Goal: Information Seeking & Learning: Learn about a topic

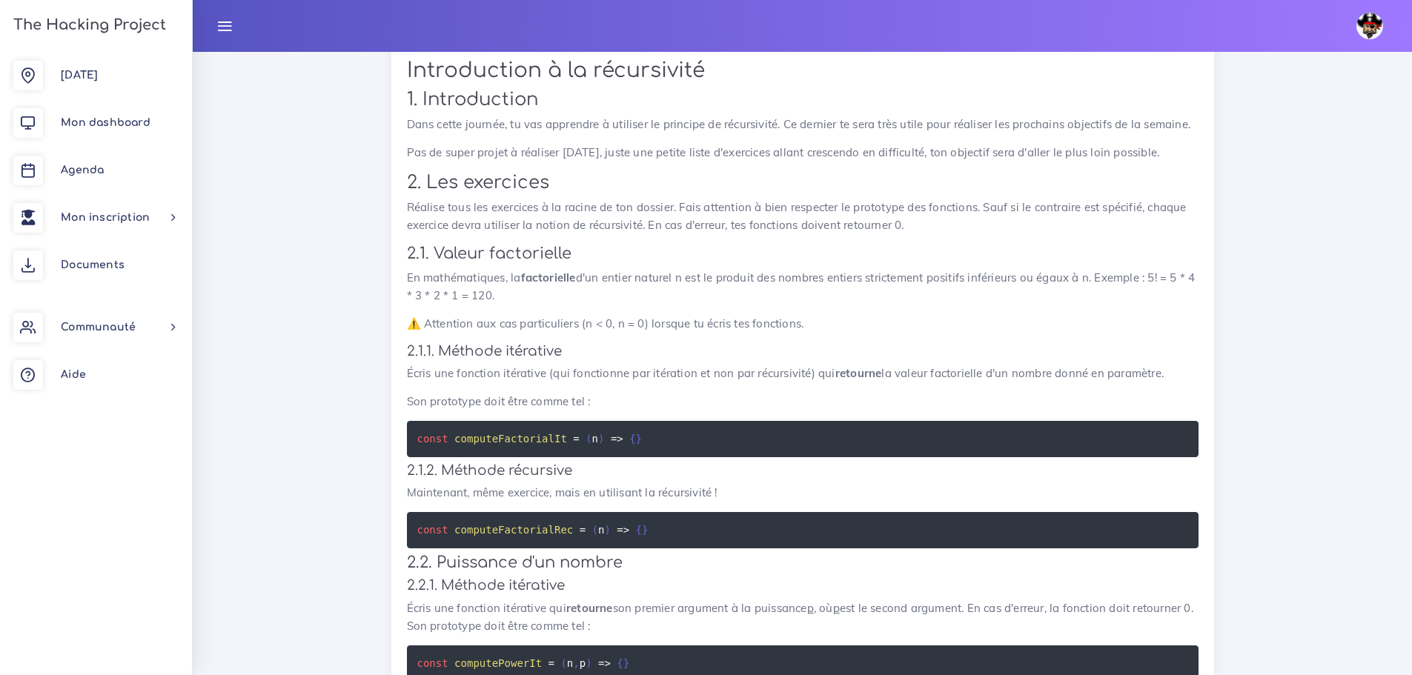
scroll to position [1853, 0]
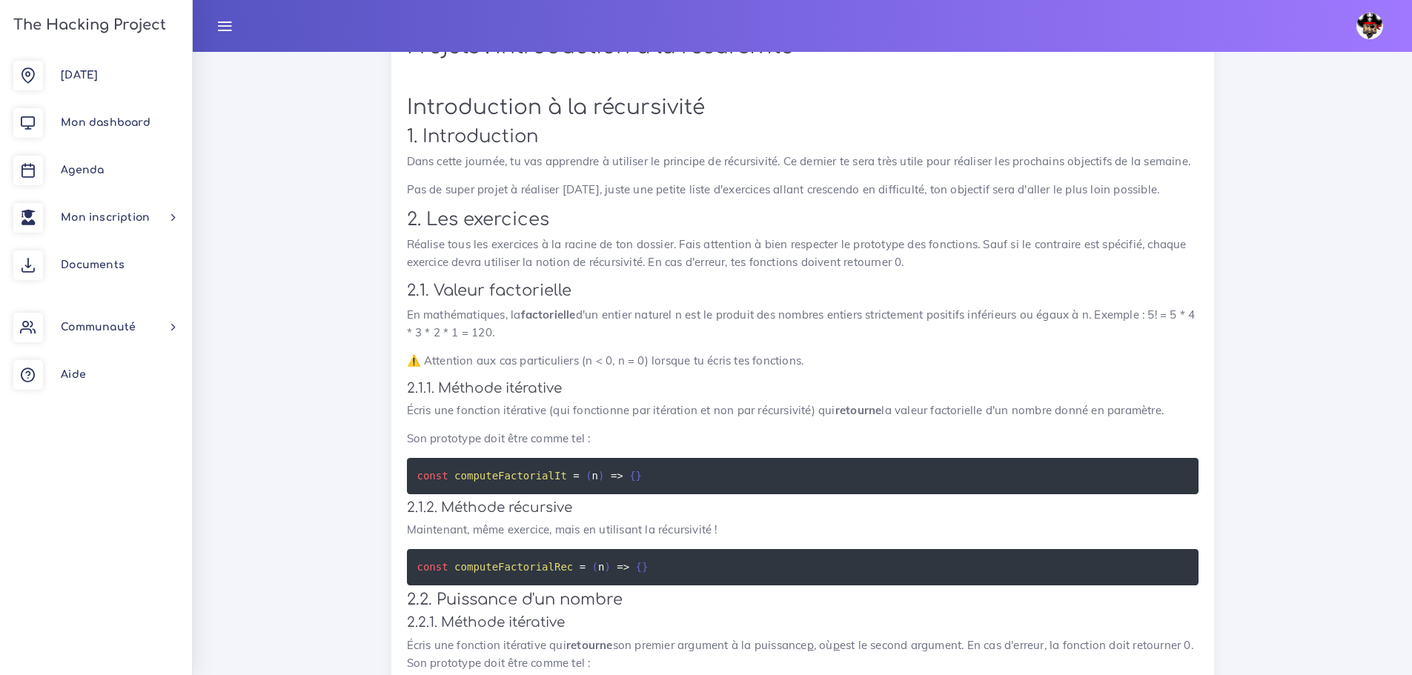
drag, startPoint x: 744, startPoint y: 391, endPoint x: 541, endPoint y: 533, distance: 247.0
drag, startPoint x: 541, startPoint y: 533, endPoint x: 392, endPoint y: 458, distance: 166.8
drag, startPoint x: 604, startPoint y: 455, endPoint x: 380, endPoint y: 464, distance: 224.8
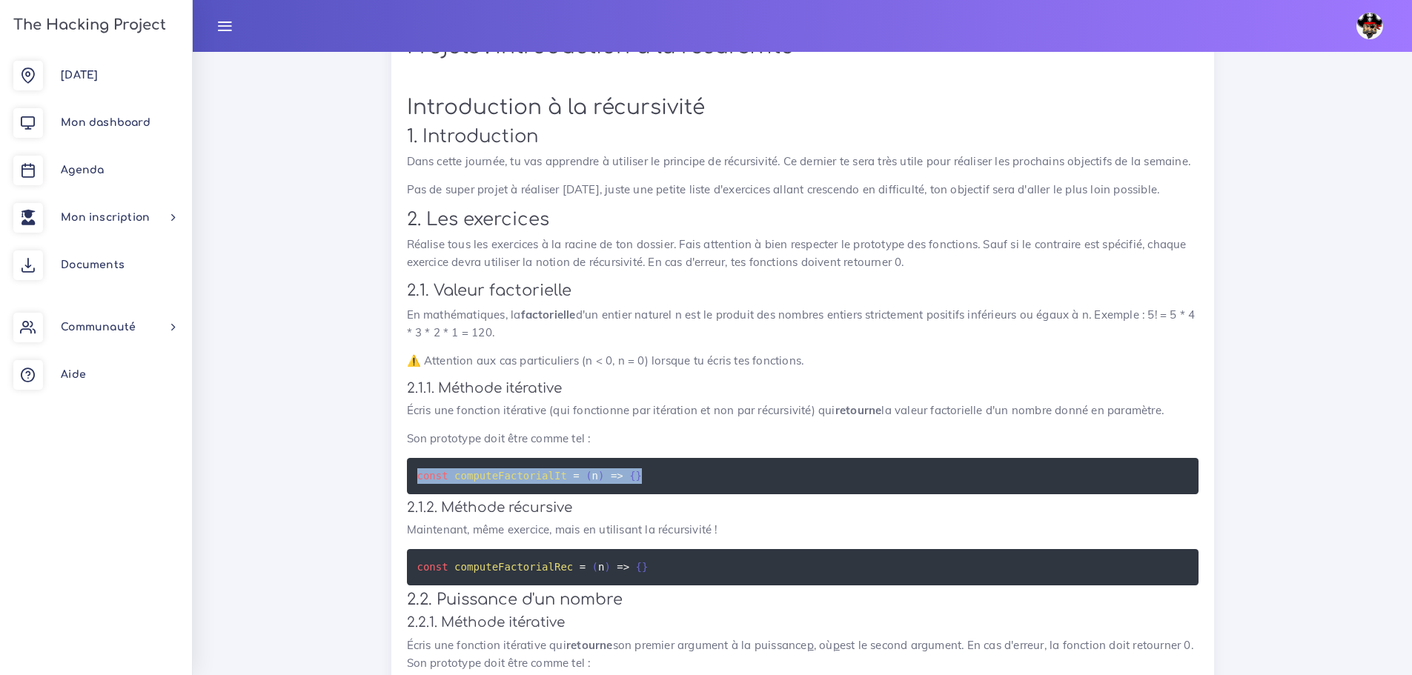
copy code "const computeFactorialIt = ( n ) => { }"
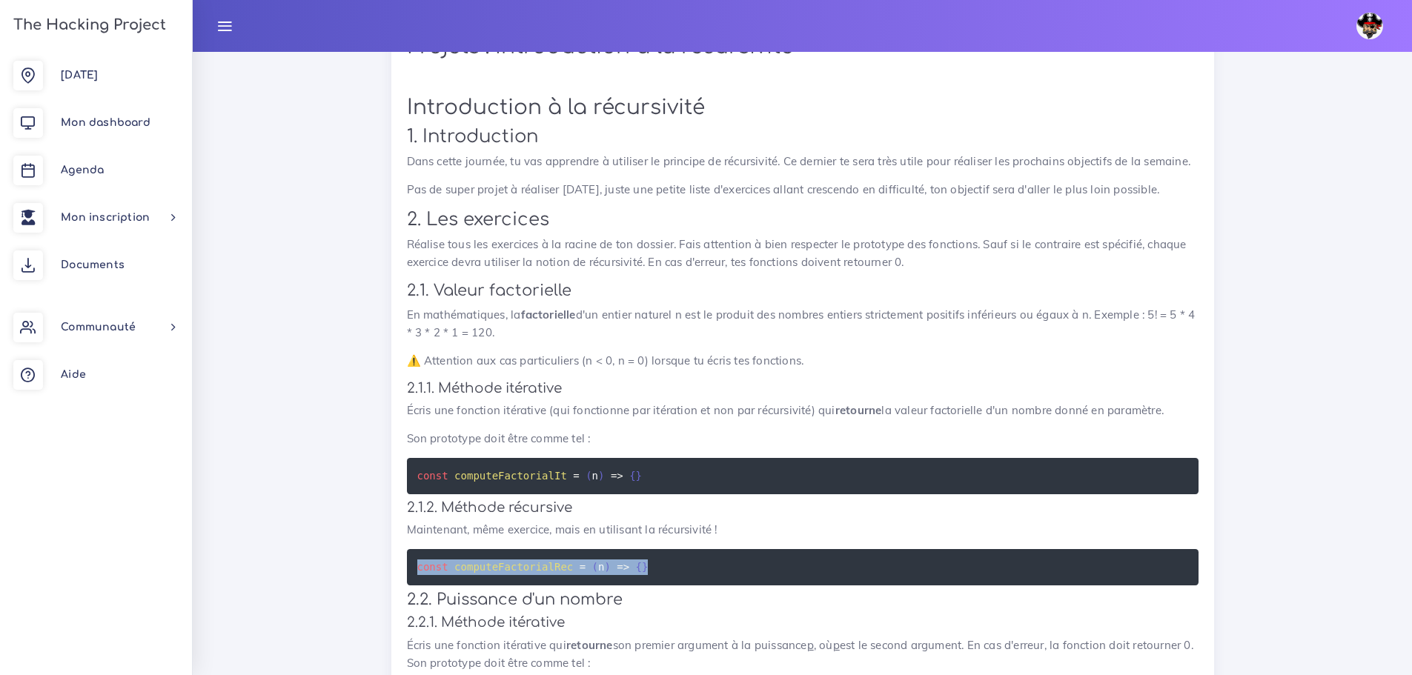
drag, startPoint x: 562, startPoint y: 548, endPoint x: 402, endPoint y: 540, distance: 160.3
copy code "const computeFactorialRec = ( n ) => { }"
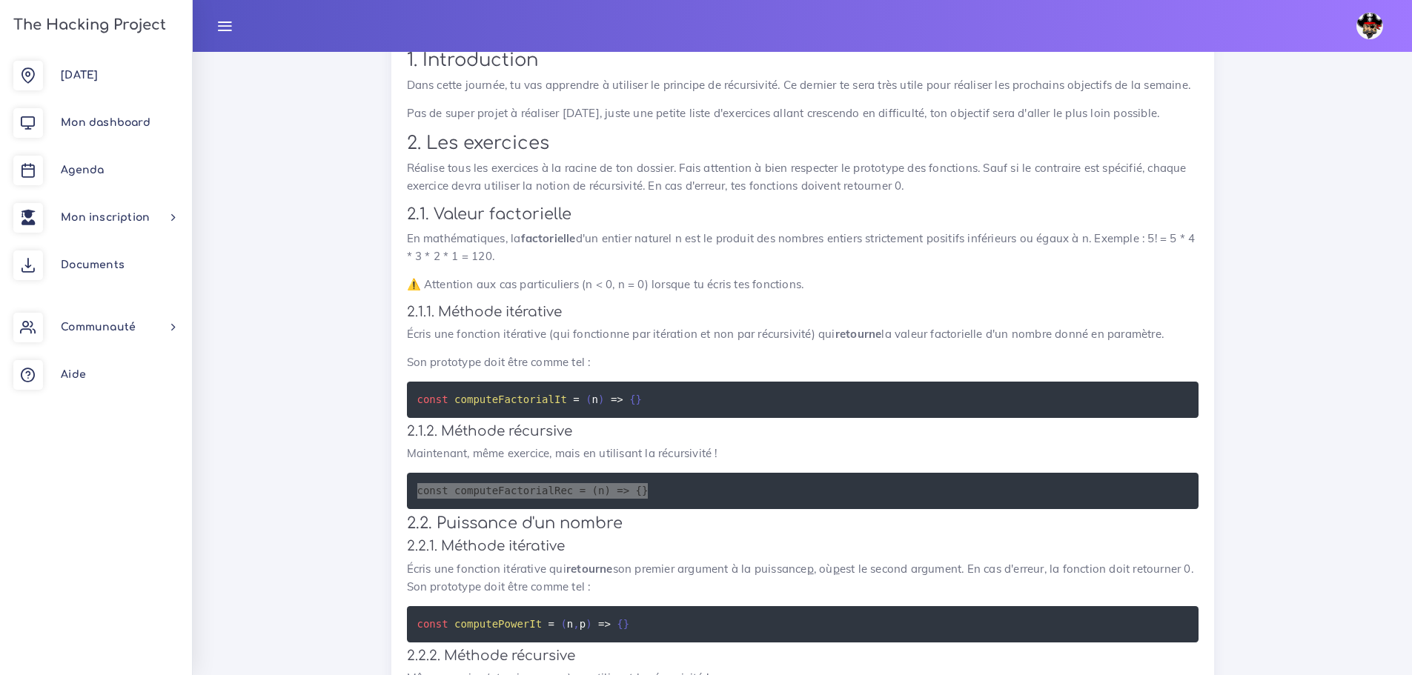
scroll to position [2002, 0]
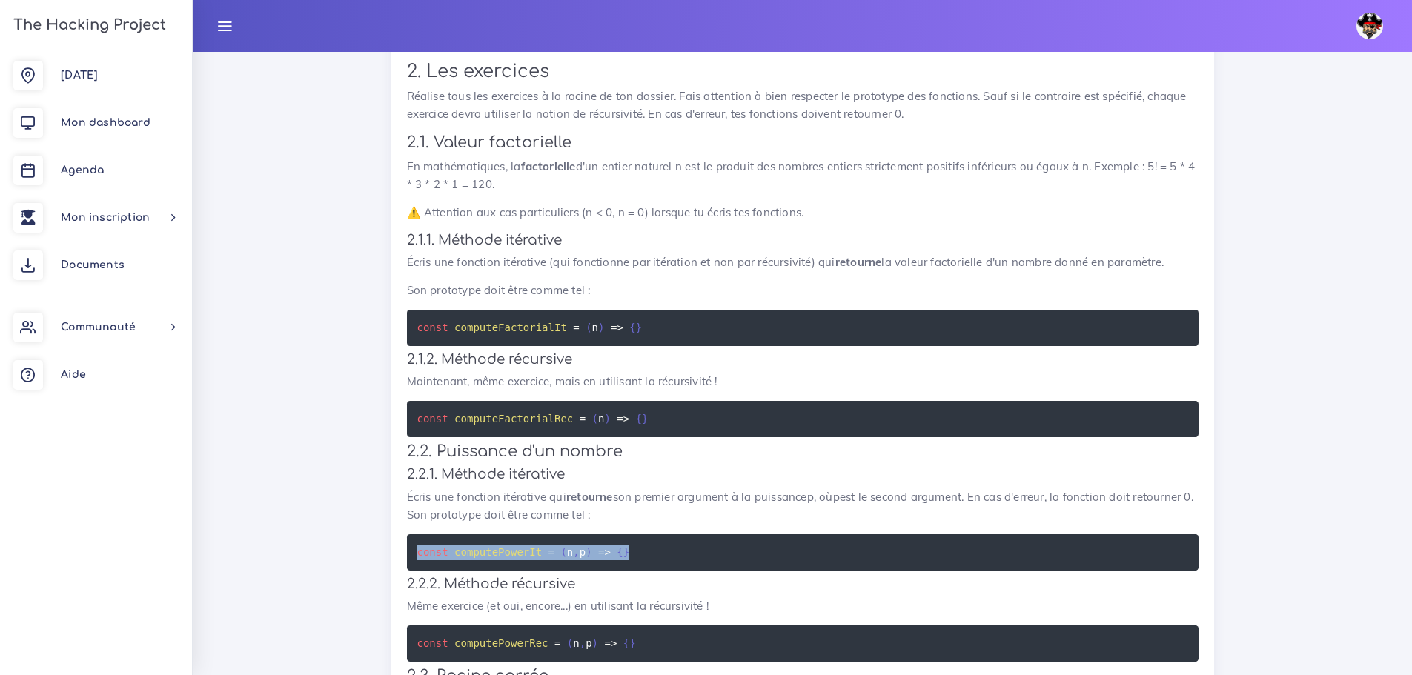
drag, startPoint x: 627, startPoint y: 532, endPoint x: 351, endPoint y: 527, distance: 276.6
click at [351, 527] on div "Dashboard Dev Frontend avec ES6 & React Introduction à l'algorithmie La récursi…" at bounding box center [802, 67] width 1219 height 4034
copy code "const computePowerIt = ( n , p ) => { }"
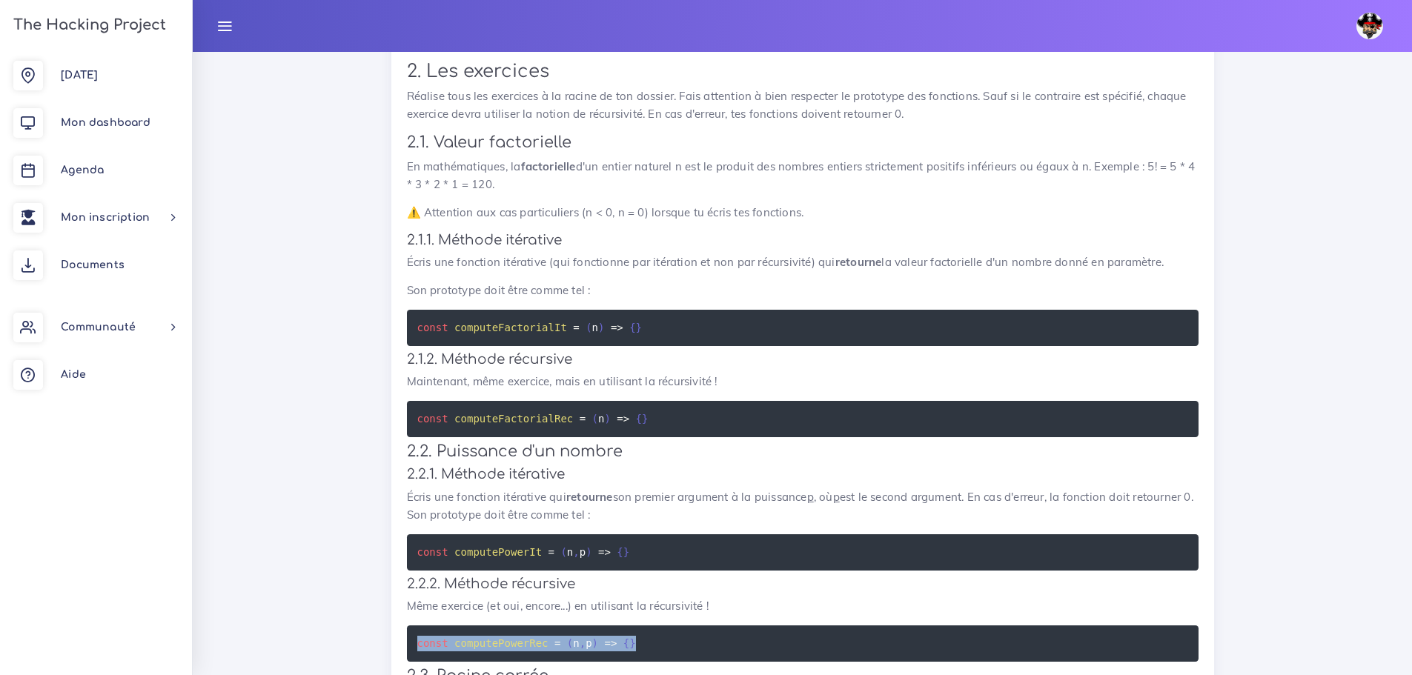
drag, startPoint x: 639, startPoint y: 623, endPoint x: 288, endPoint y: 626, distance: 350.7
click at [288, 626] on div "Dashboard Dev Frontend avec ES6 & React Introduction à l'algorithmie La récursi…" at bounding box center [802, 67] width 1219 height 4034
copy code "const computePowerRec = ( n , p ) => { }"
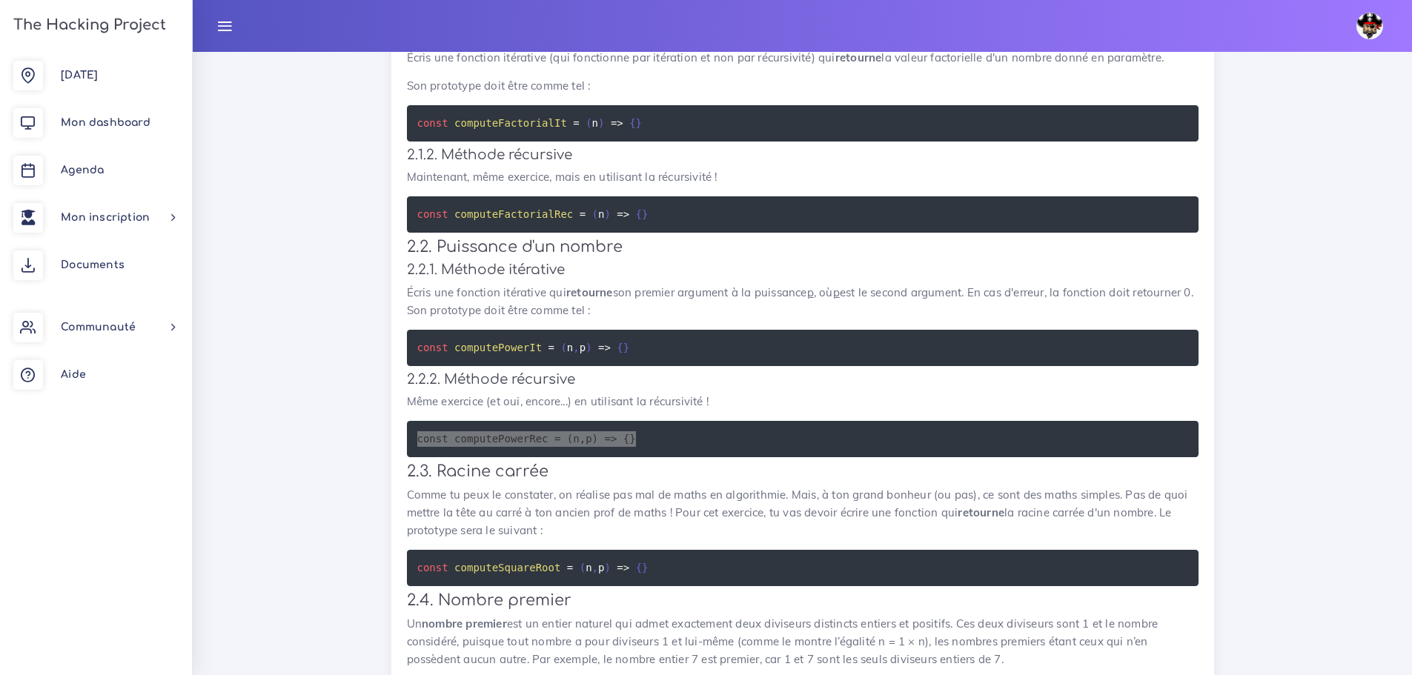
scroll to position [1984, 0]
